Goal: Transaction & Acquisition: Purchase product/service

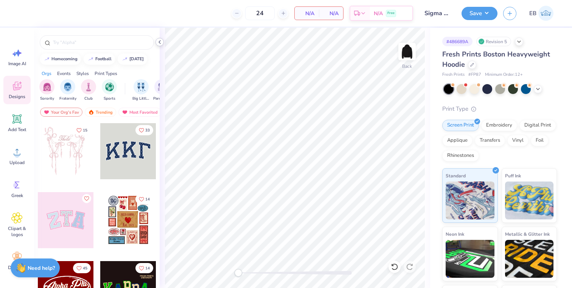
click at [160, 42] on icon at bounding box center [160, 42] width 6 height 6
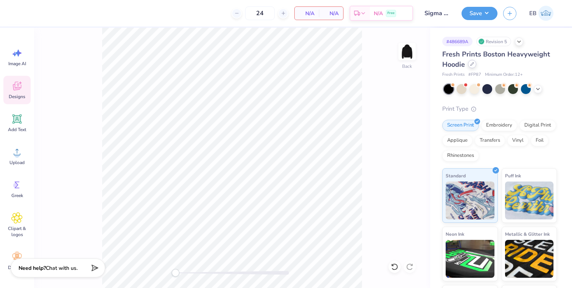
click at [474, 64] on div at bounding box center [472, 64] width 8 height 8
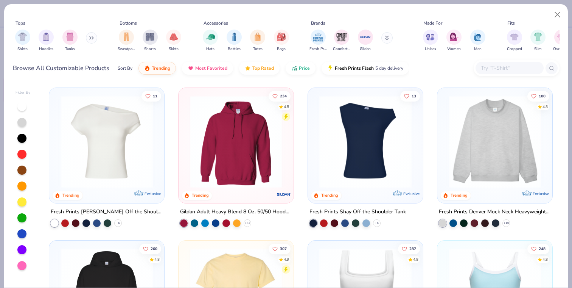
click at [502, 64] on div at bounding box center [510, 68] width 68 height 12
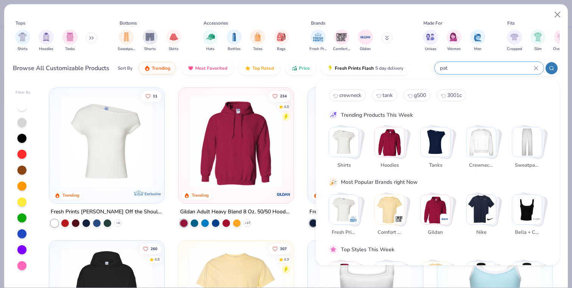
type input "pata"
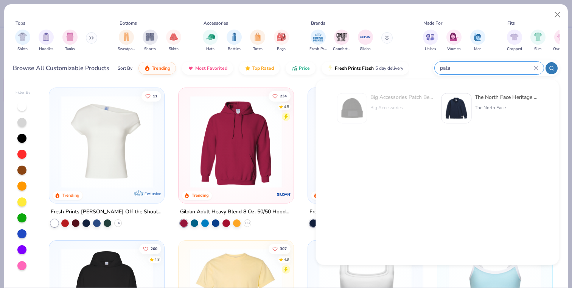
drag, startPoint x: 466, startPoint y: 67, endPoint x: 427, endPoint y: 67, distance: 38.6
click at [427, 67] on div "Browse All Customizable Products Sort By Trending Most Favorited Top Rated Pric…" at bounding box center [286, 68] width 547 height 21
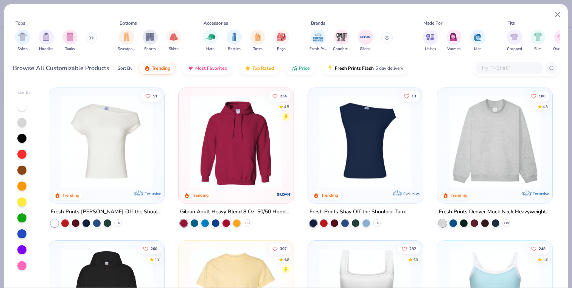
click at [488, 70] on input "text" at bounding box center [509, 68] width 58 height 9
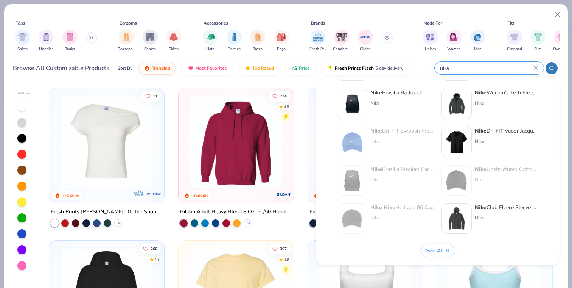
scroll to position [311, 0]
type input "nike"
click at [439, 252] on span "See All" at bounding box center [435, 249] width 18 height 7
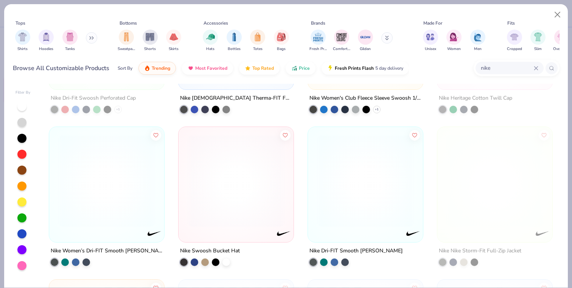
scroll to position [1193, 0]
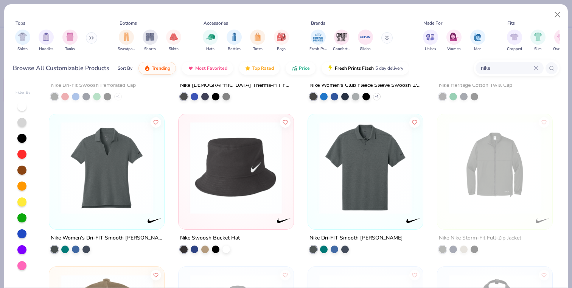
type textarea "x"
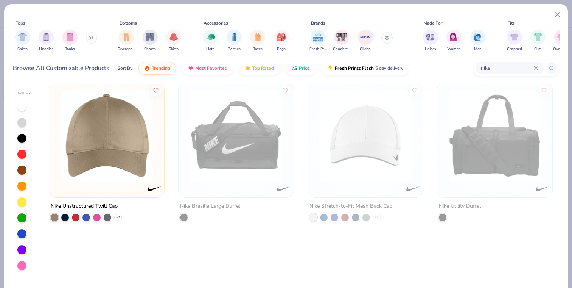
scroll to position [1379, 0]
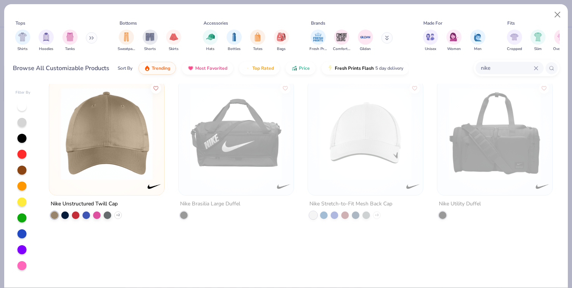
click at [501, 67] on input "nike" at bounding box center [507, 68] width 54 height 9
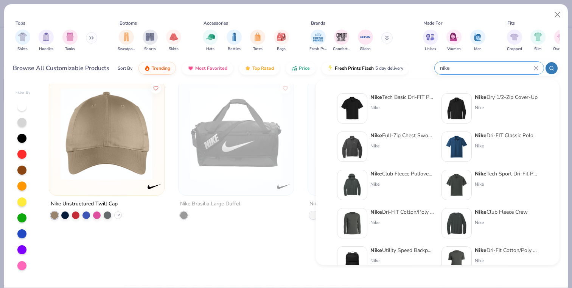
click at [501, 67] on input "nike" at bounding box center [486, 68] width 95 height 9
click at [457, 67] on input "nike" at bounding box center [486, 68] width 95 height 9
type input "n"
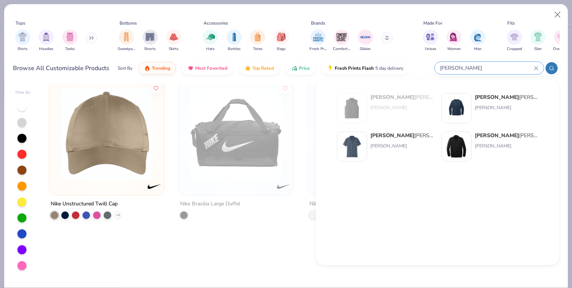
type input "[PERSON_NAME]"
click at [483, 134] on strong "[PERSON_NAME]" at bounding box center [497, 135] width 44 height 7
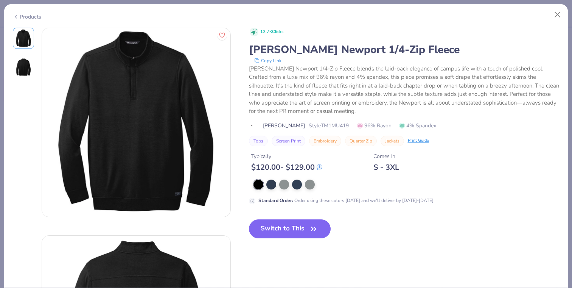
click at [266, 61] on button "Copy Link" at bounding box center [268, 61] width 32 height 8
click at [558, 12] on button "Close" at bounding box center [557, 15] width 14 height 14
type textarea "x"
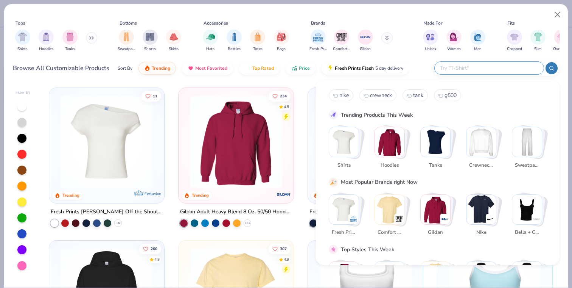
click at [504, 67] on input "text" at bounding box center [488, 68] width 99 height 9
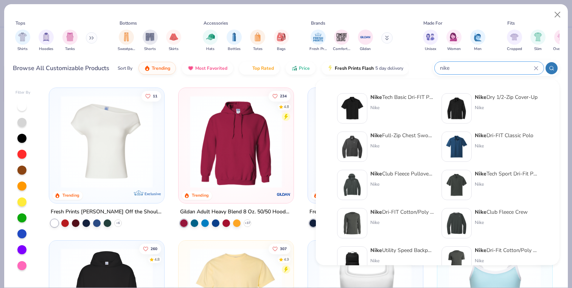
type input "nike"
click at [488, 98] on div "Nike Dry 1/2-Zip Cover-Up" at bounding box center [506, 97] width 63 height 8
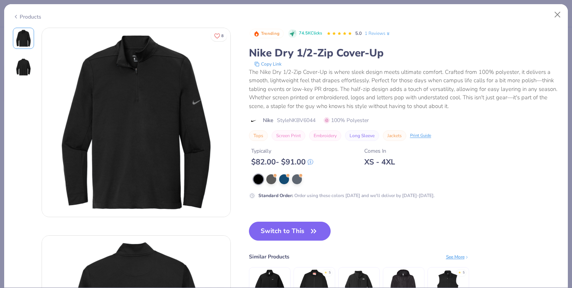
click at [270, 64] on button "Copy Link" at bounding box center [268, 64] width 32 height 8
click at [559, 14] on button "Close" at bounding box center [557, 15] width 14 height 14
type textarea "x"
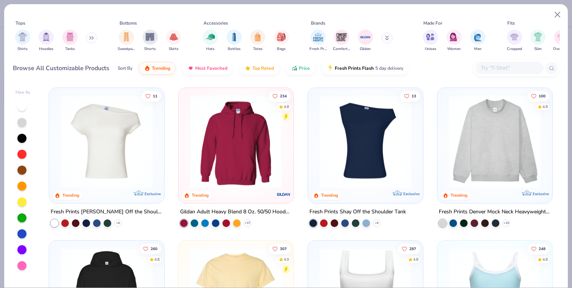
click at [513, 67] on input "text" at bounding box center [509, 68] width 58 height 9
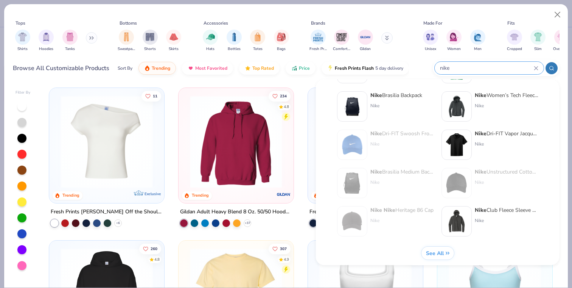
scroll to position [311, 0]
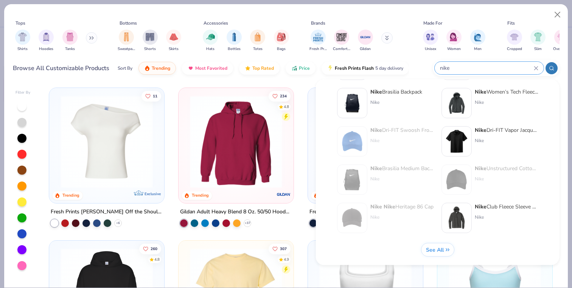
type input "nike"
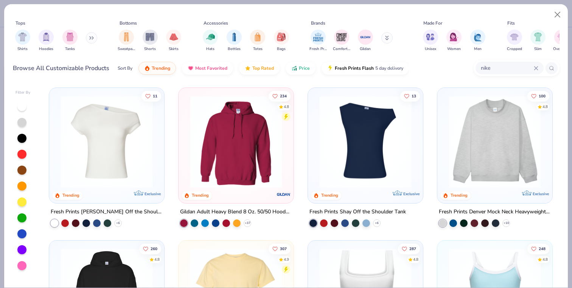
click at [440, 244] on button "See All" at bounding box center [437, 250] width 33 height 14
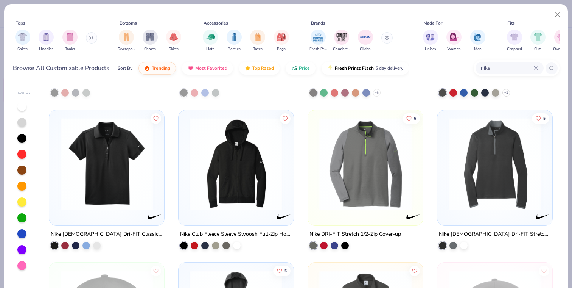
scroll to position [901, 0]
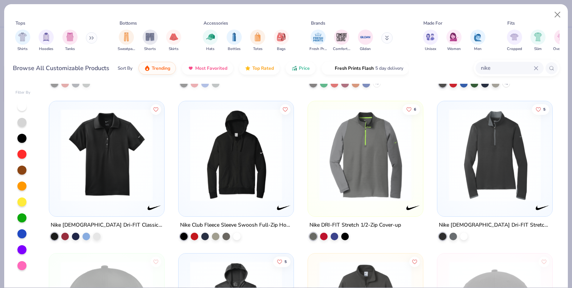
click at [493, 159] on img at bounding box center [495, 154] width 100 height 92
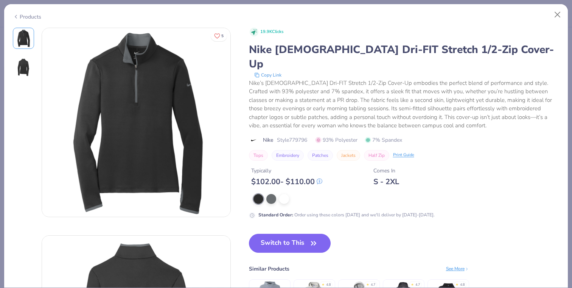
click at [267, 71] on button "Copy Link" at bounding box center [268, 75] width 32 height 8
type textarea "x"
